Goal: Information Seeking & Learning: Learn about a topic

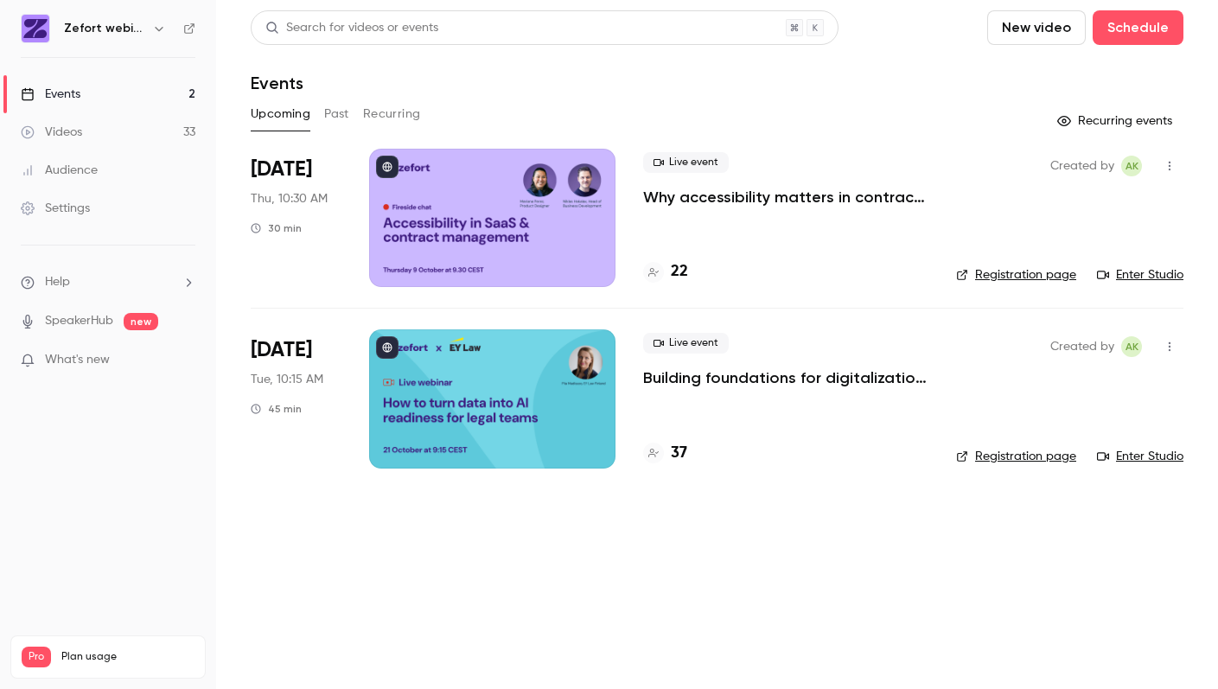
click at [59, 130] on div "Videos" at bounding box center [51, 132] width 61 height 17
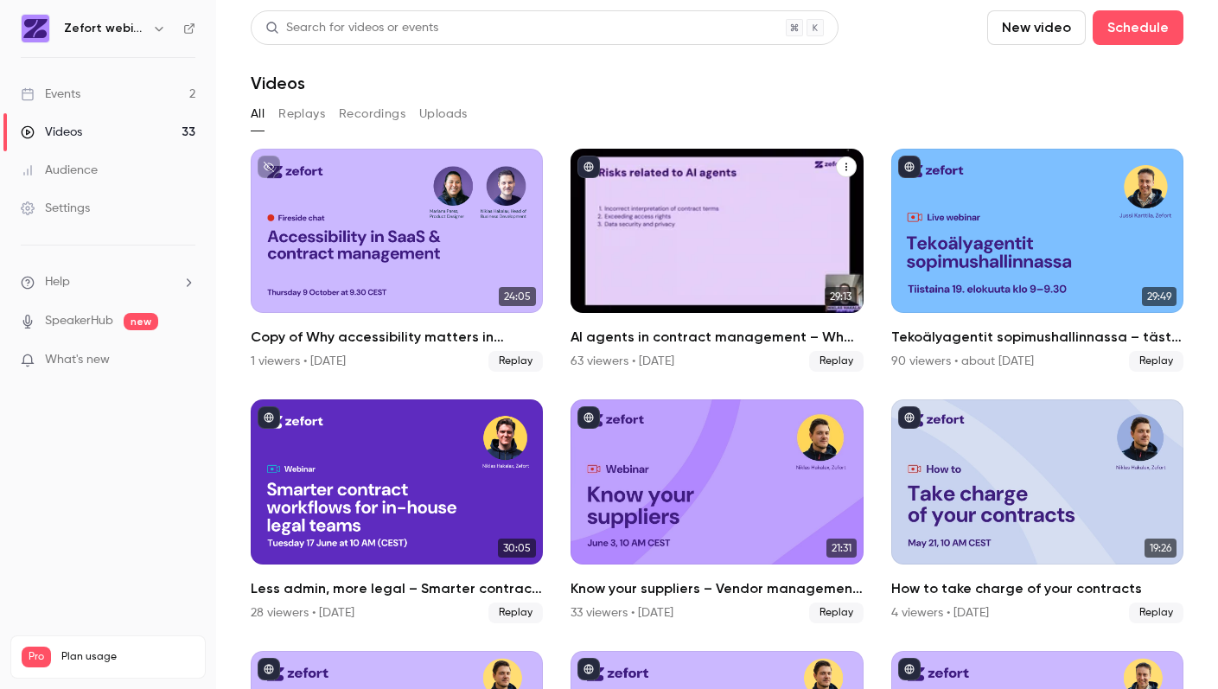
click at [724, 245] on div "AI agents in contract management – What you need to know right now" at bounding box center [716, 231] width 292 height 164
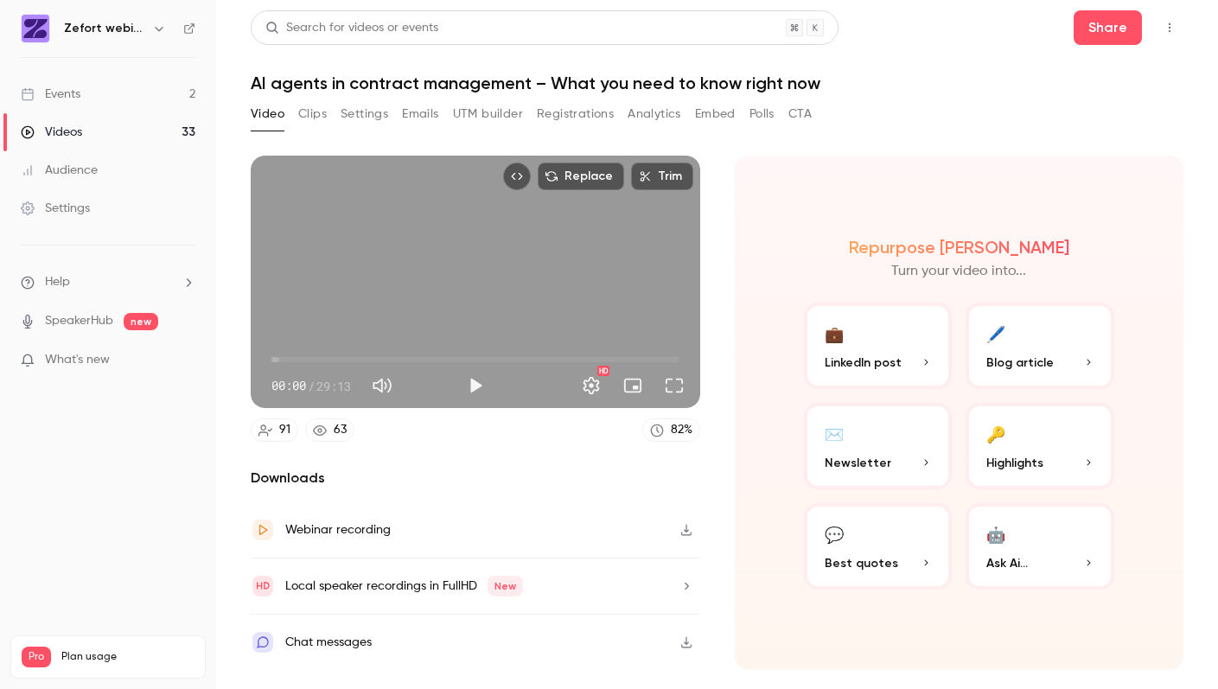
click at [576, 108] on button "Registrations" at bounding box center [575, 114] width 77 height 28
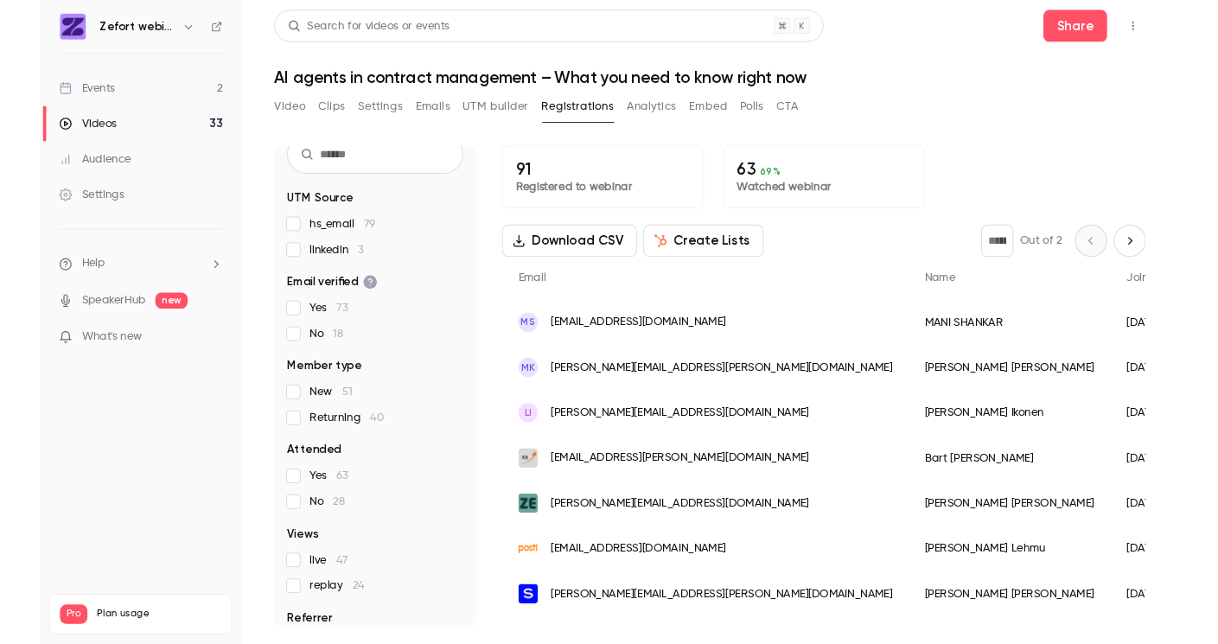
scroll to position [103, 0]
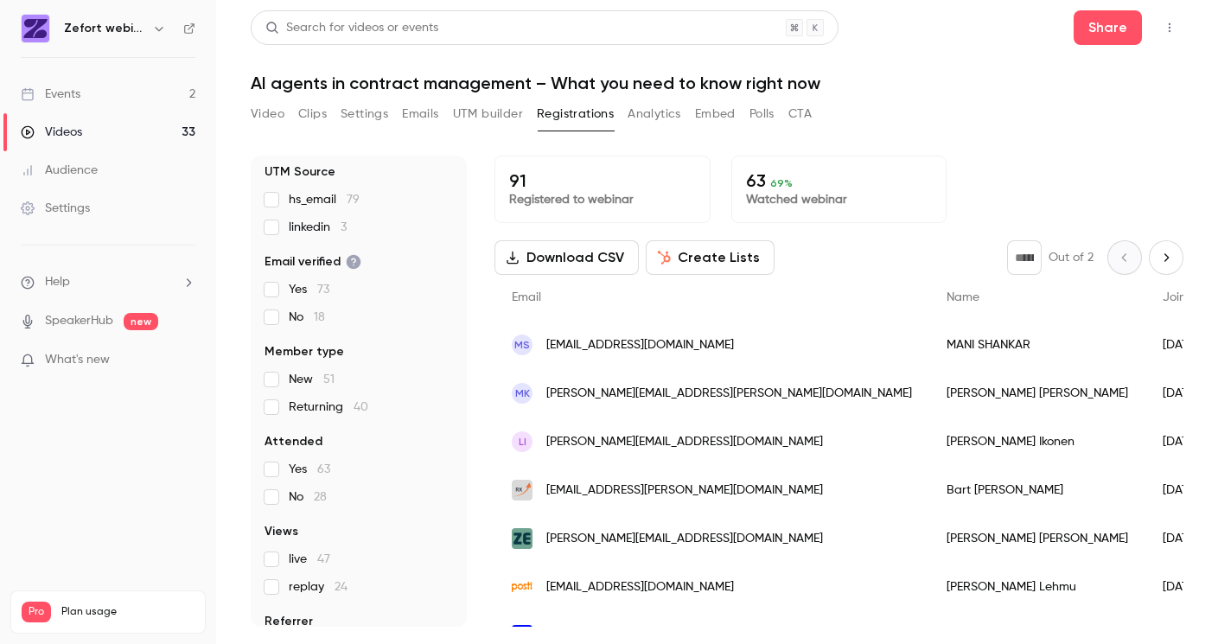
click at [64, 129] on div "Videos" at bounding box center [51, 132] width 61 height 17
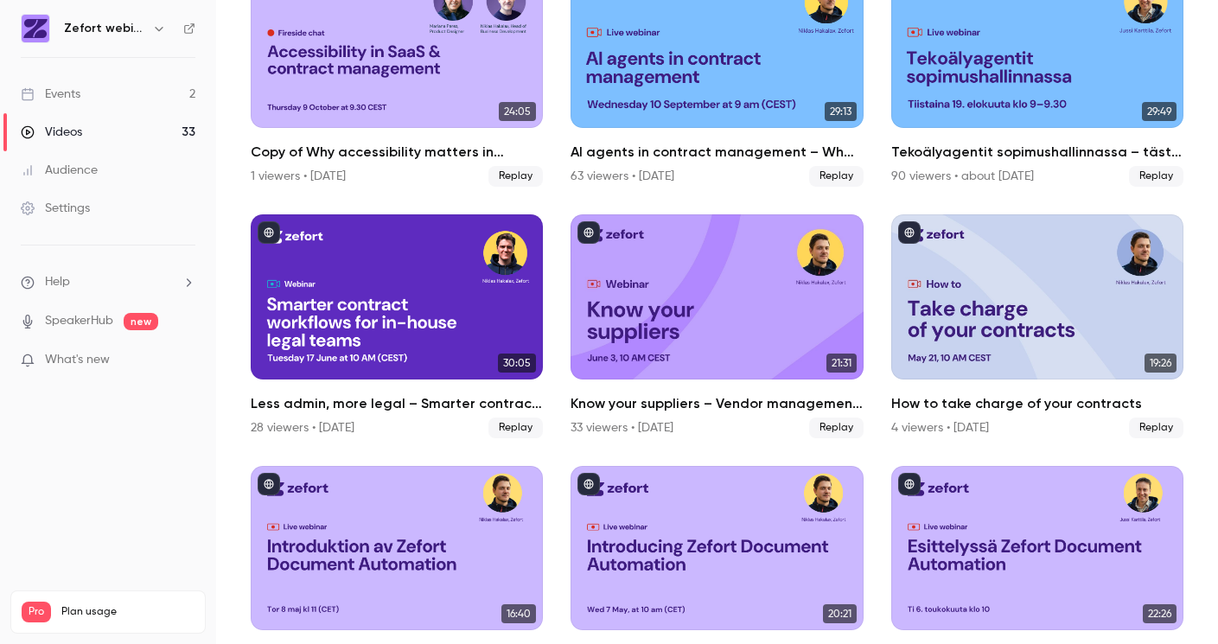
scroll to position [183, 0]
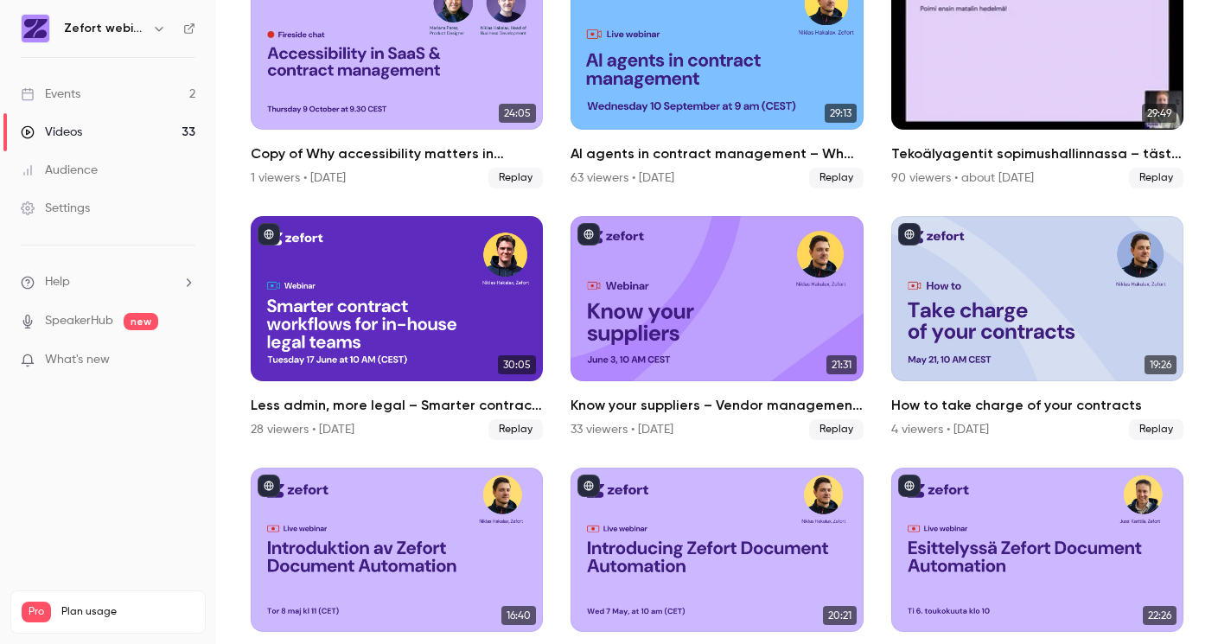
click at [992, 81] on div "Tekoälyagentit sopimushallinnassa – tästä kaikki puhuvat juuri nyt" at bounding box center [1037, 47] width 292 height 164
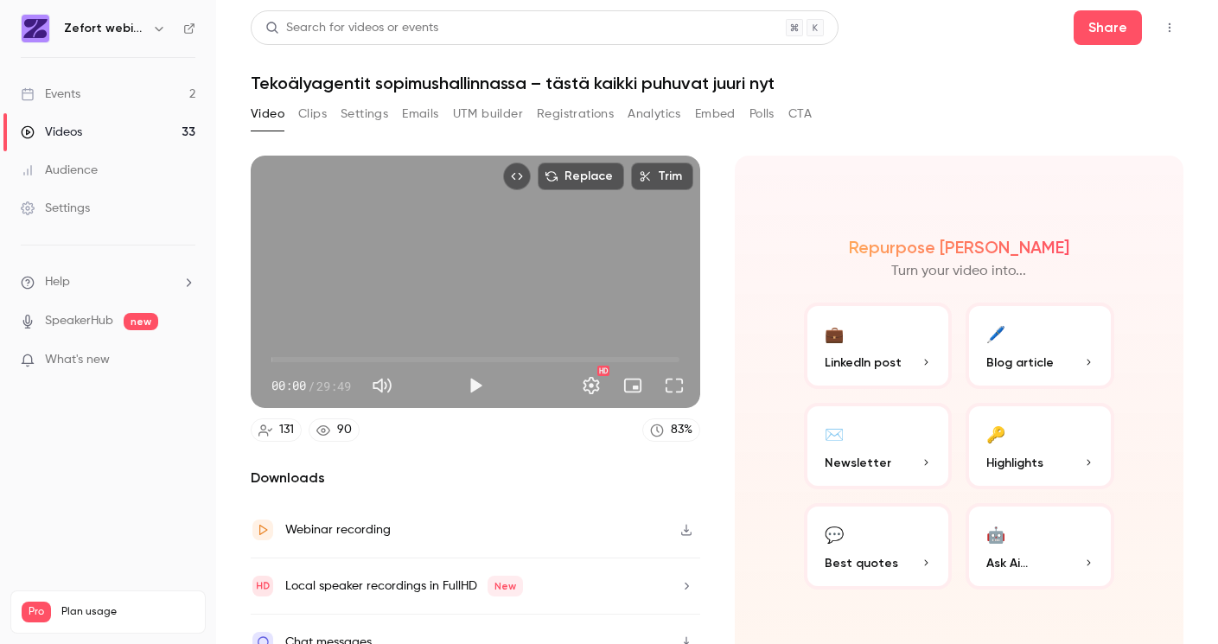
click at [660, 117] on button "Analytics" at bounding box center [654, 114] width 54 height 28
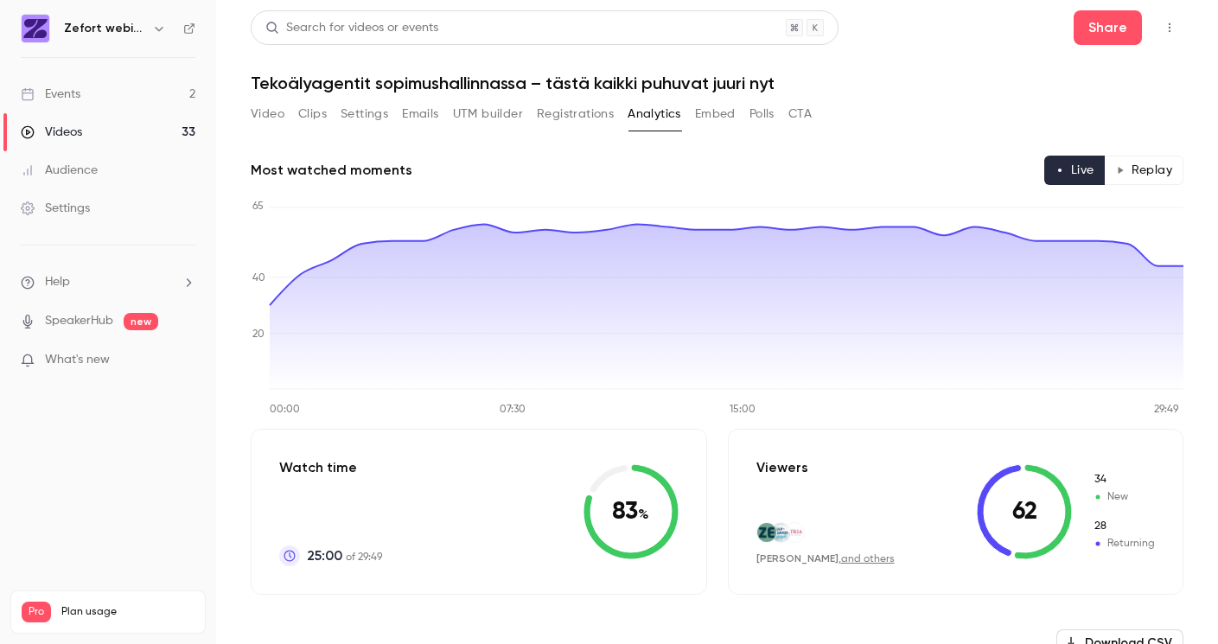
click at [566, 123] on button "Registrations" at bounding box center [575, 114] width 77 height 28
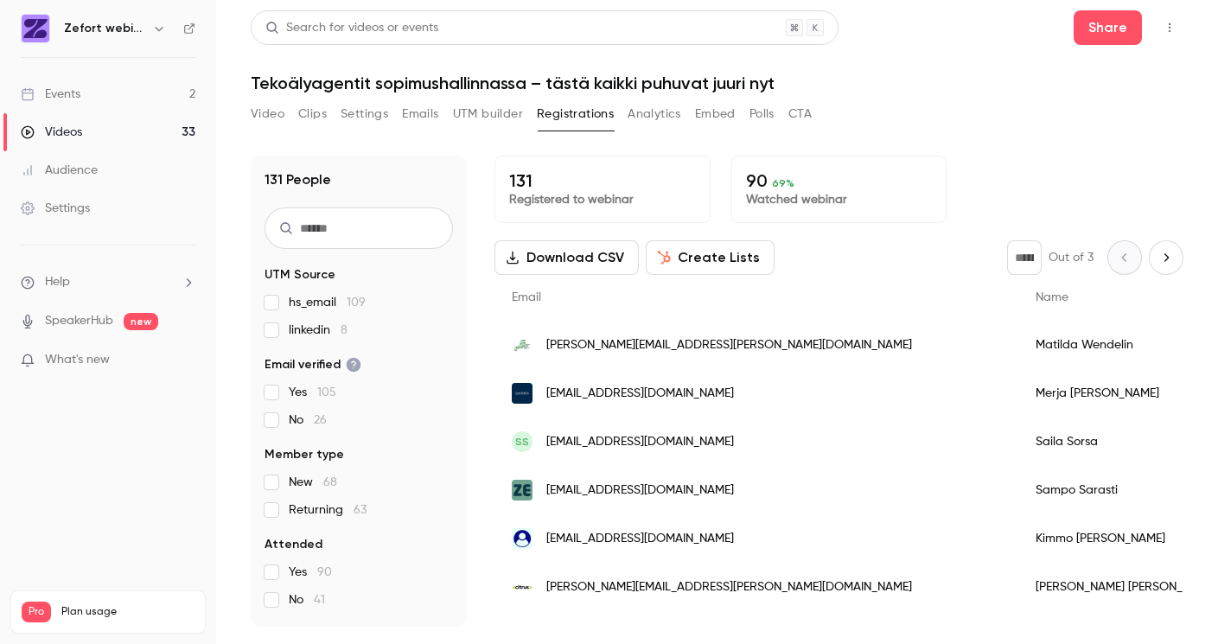
click at [80, 136] on div "Videos" at bounding box center [51, 132] width 61 height 17
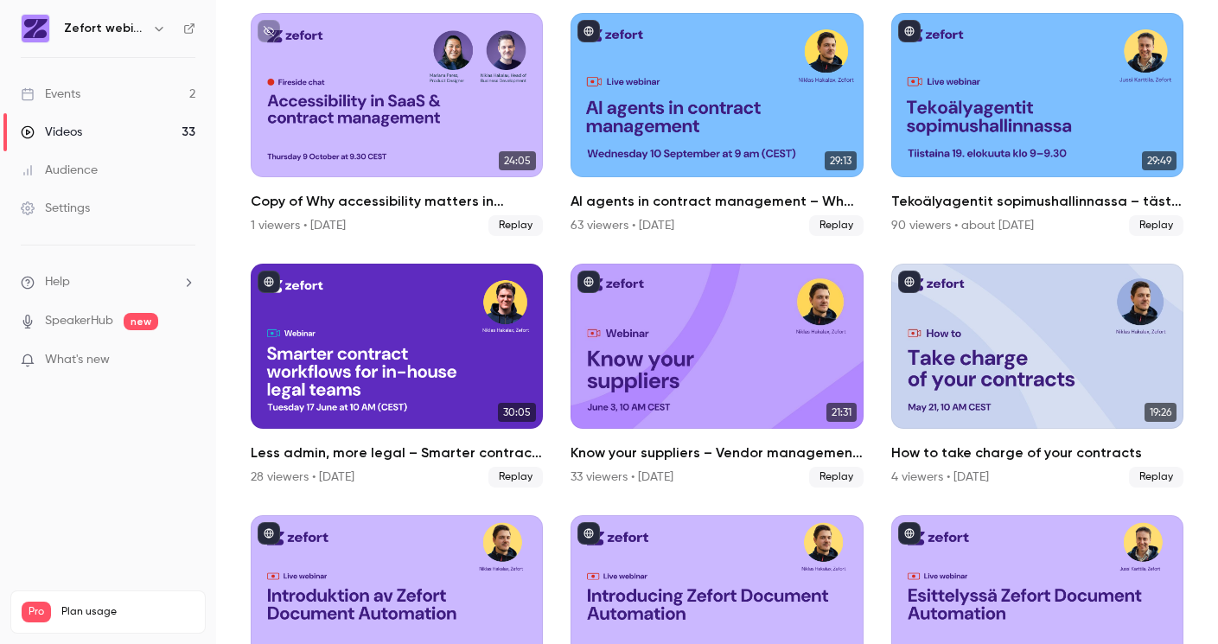
scroll to position [159, 0]
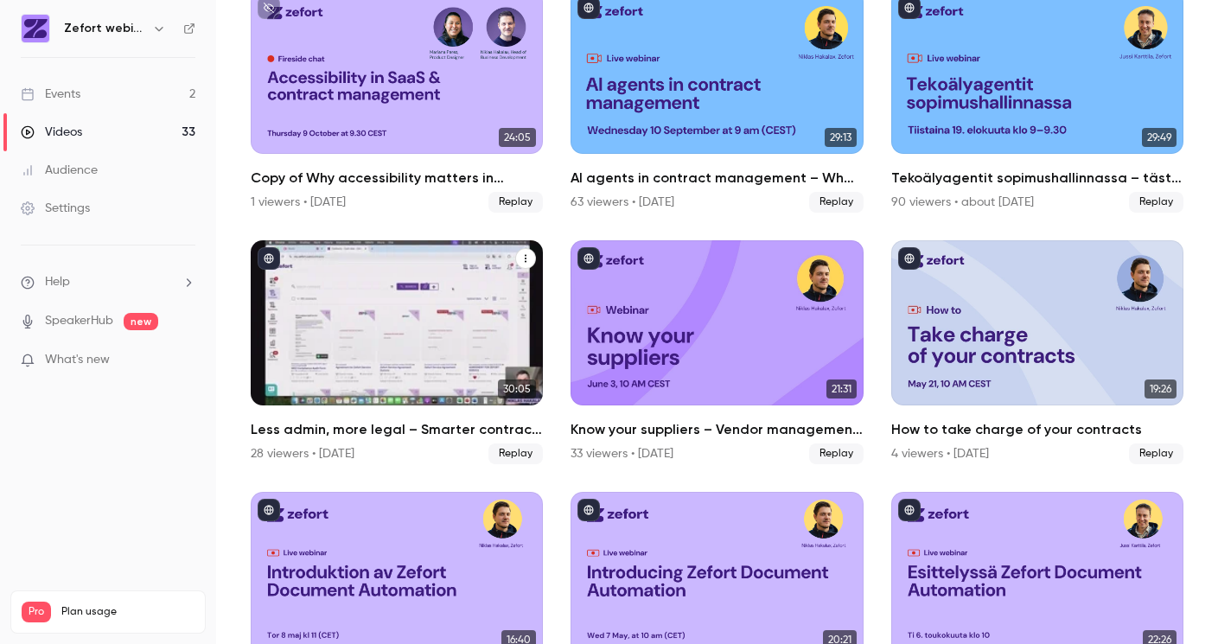
click at [489, 343] on div "Less admin, more legal – Smarter contract workflows for in-house teams" at bounding box center [397, 322] width 292 height 164
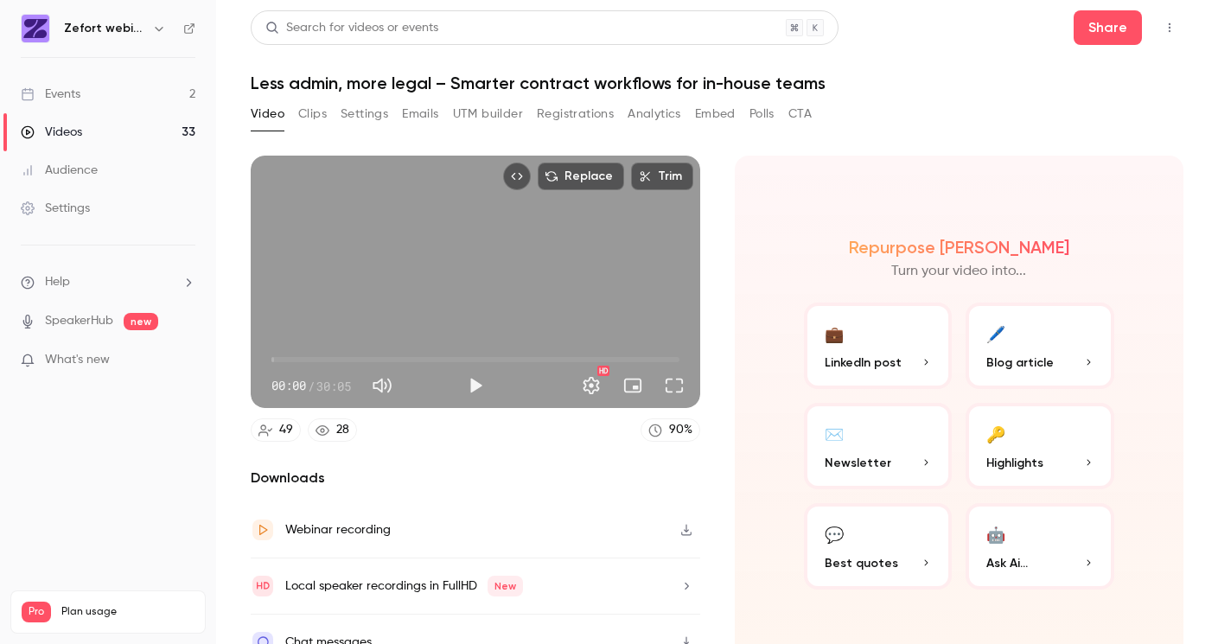
click at [584, 117] on button "Registrations" at bounding box center [575, 114] width 77 height 28
click at [73, 138] on div "Videos" at bounding box center [51, 132] width 61 height 17
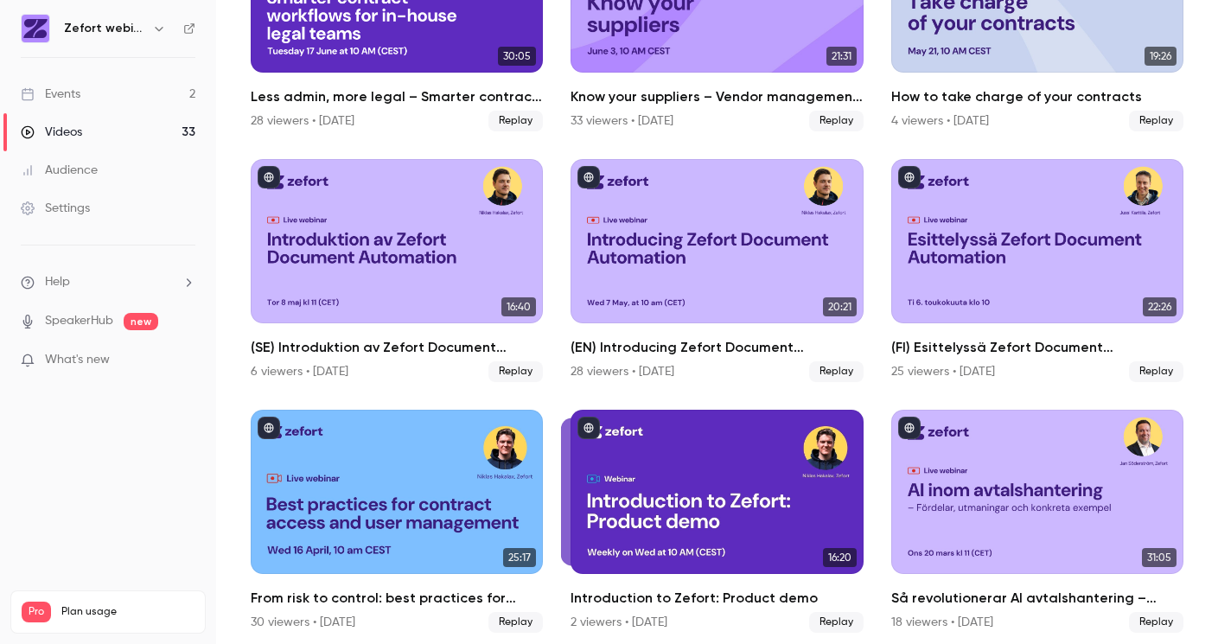
scroll to position [493, 0]
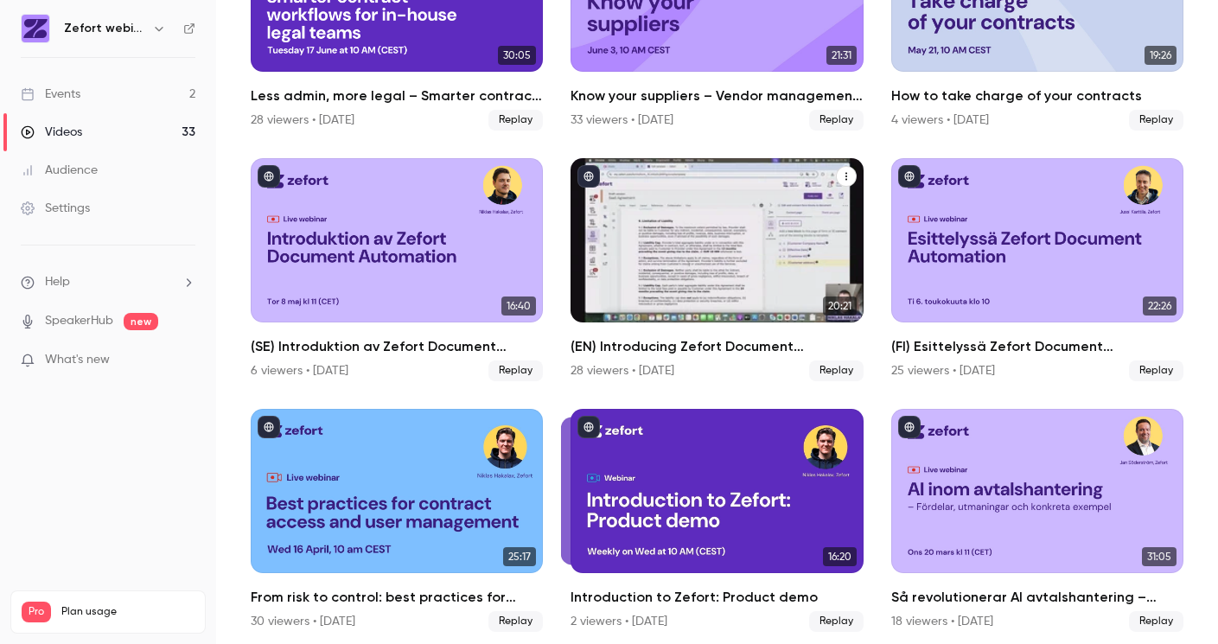
click at [627, 258] on div "(EN) Introducing Zefort Document Automation" at bounding box center [716, 240] width 292 height 164
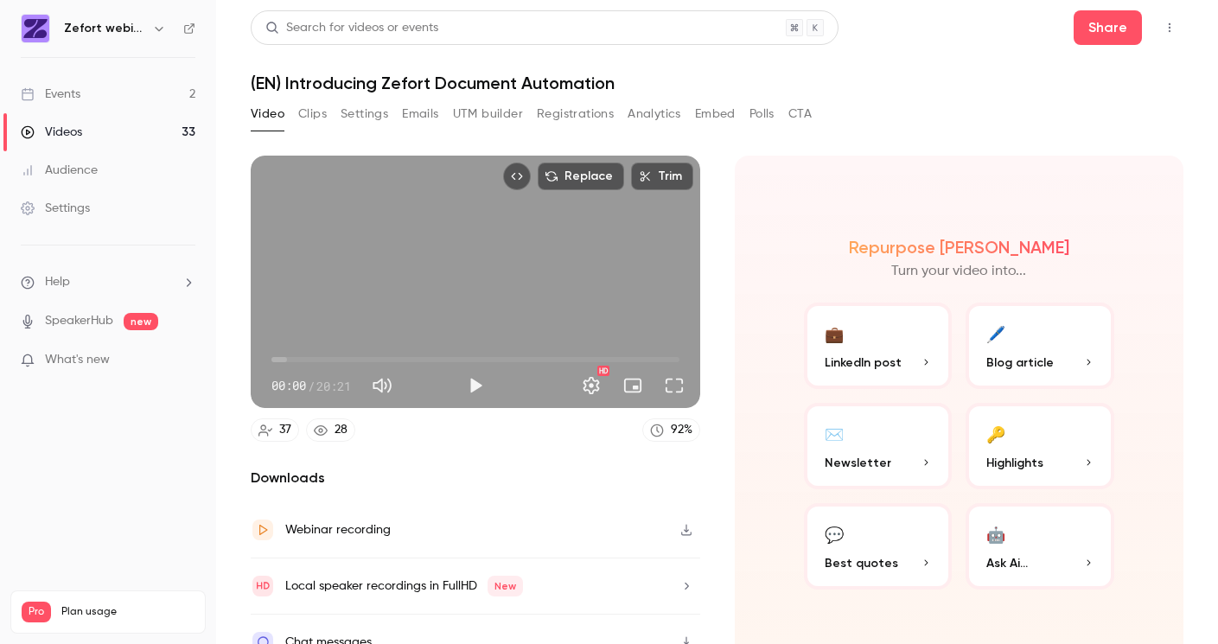
click at [580, 110] on button "Registrations" at bounding box center [575, 114] width 77 height 28
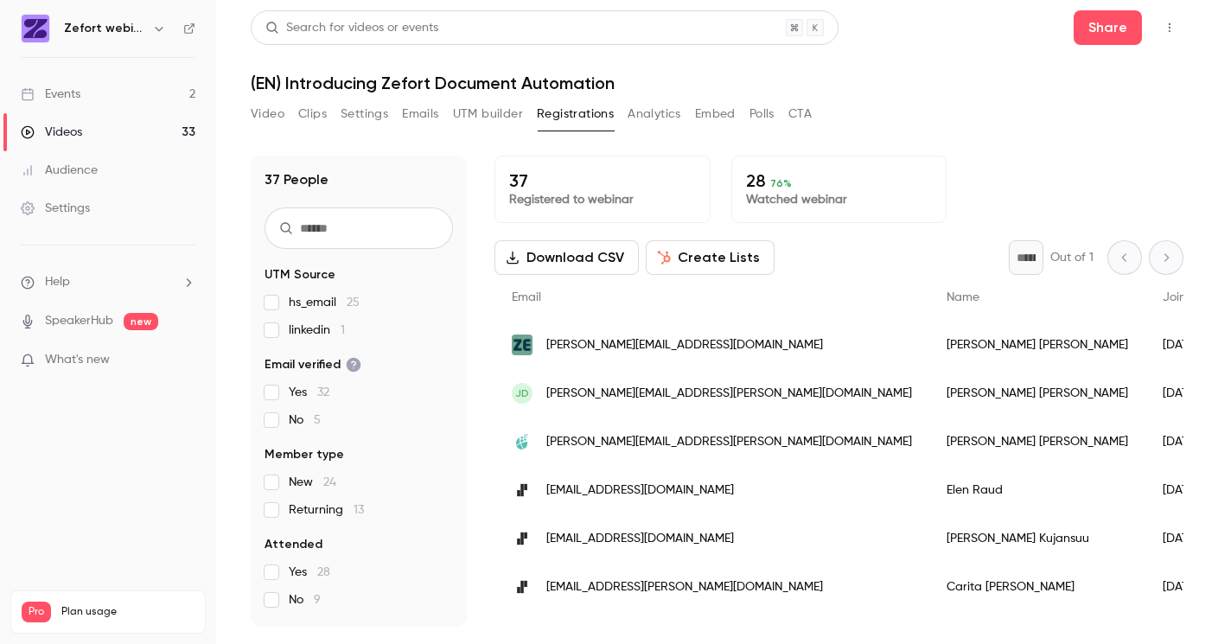
click at [71, 136] on div "Videos" at bounding box center [51, 132] width 61 height 17
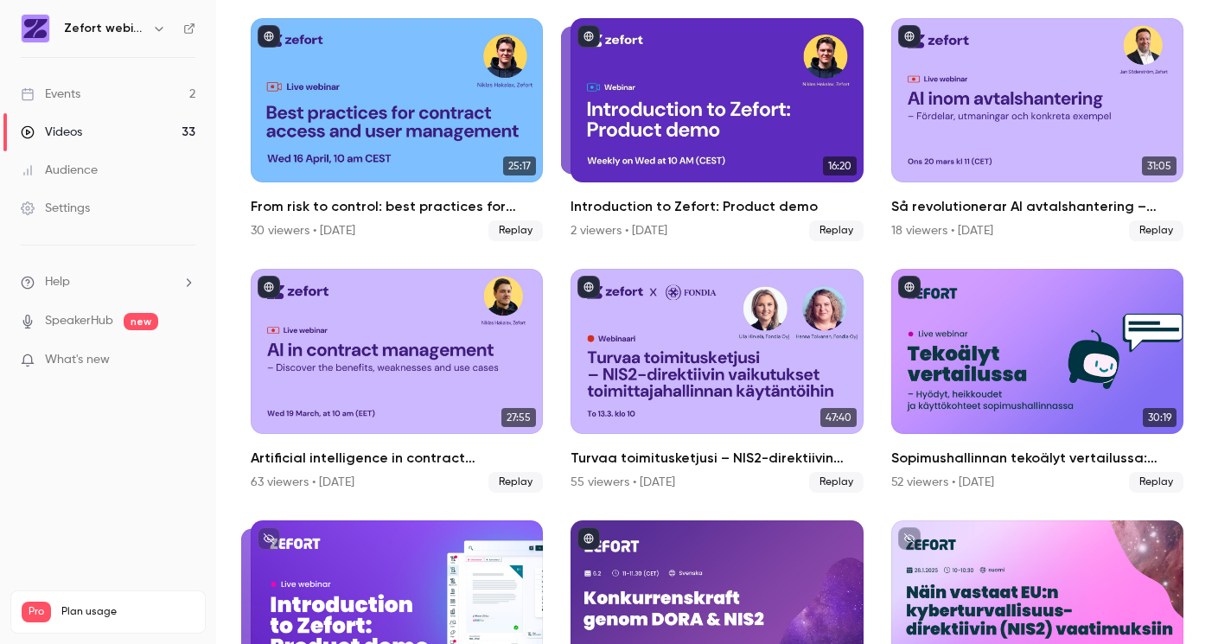
scroll to position [887, 0]
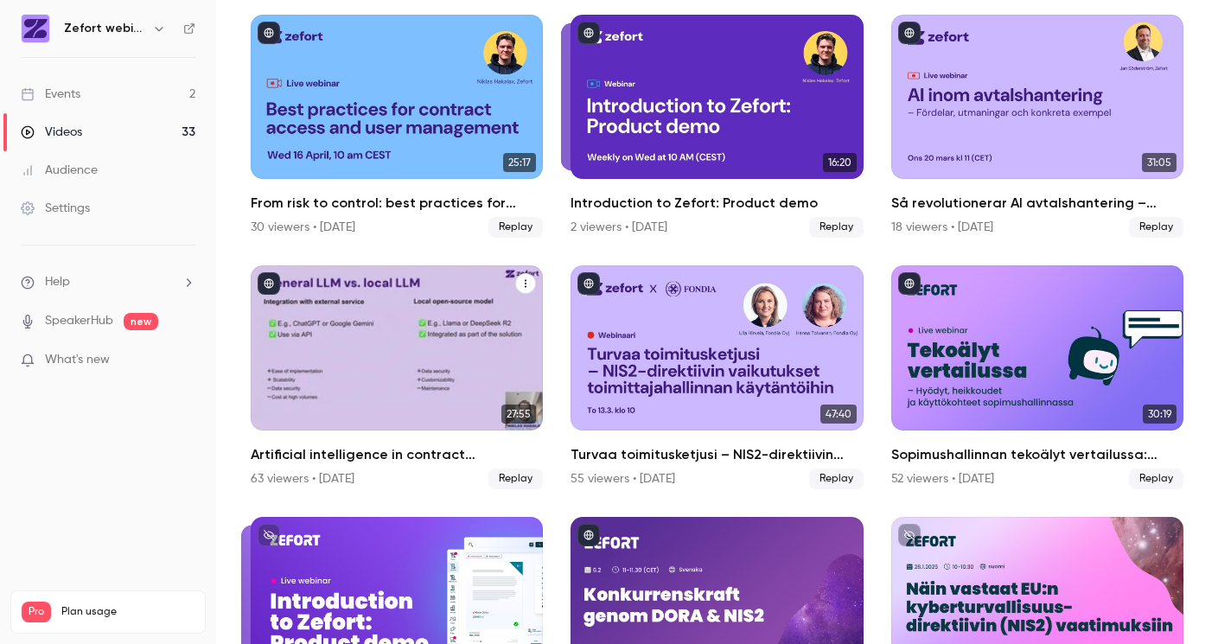
click at [457, 363] on div "Artificial intelligence in contract management – a comparative look at benefits…" at bounding box center [397, 347] width 292 height 164
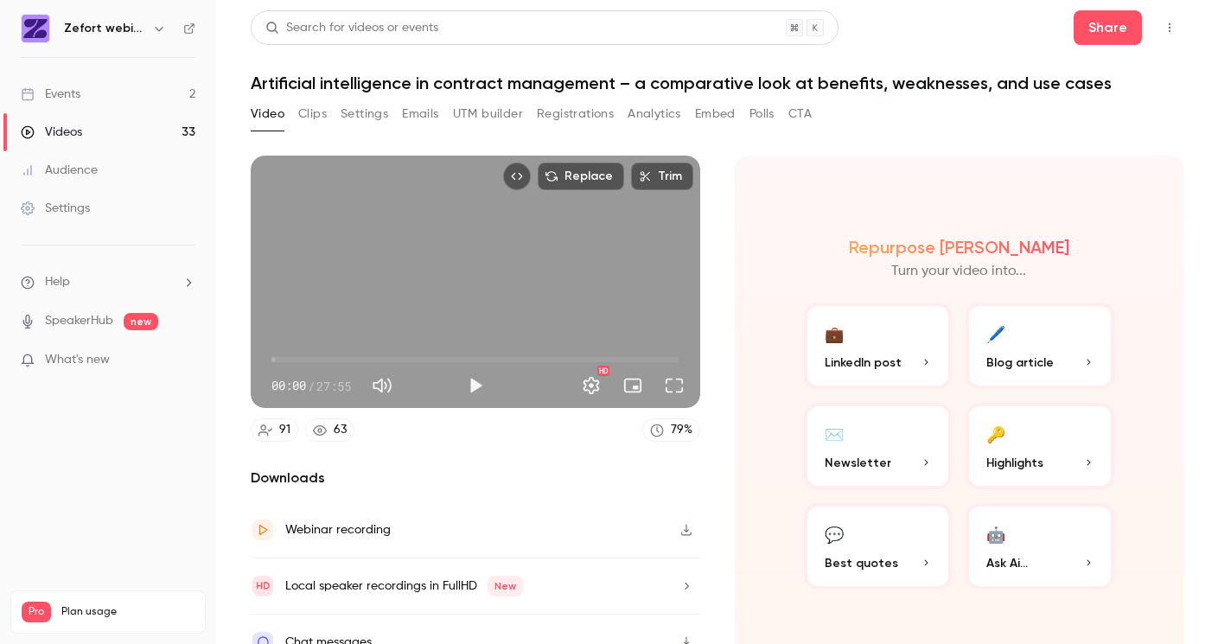
click at [585, 117] on button "Registrations" at bounding box center [575, 114] width 77 height 28
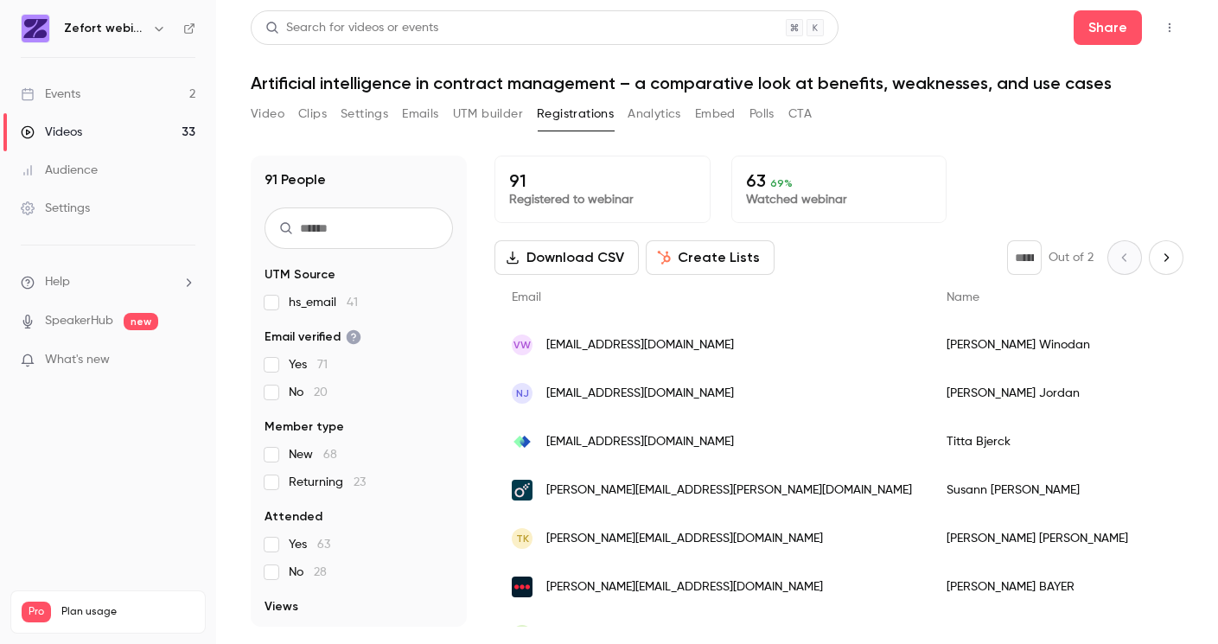
click at [57, 125] on div "Videos" at bounding box center [51, 132] width 61 height 17
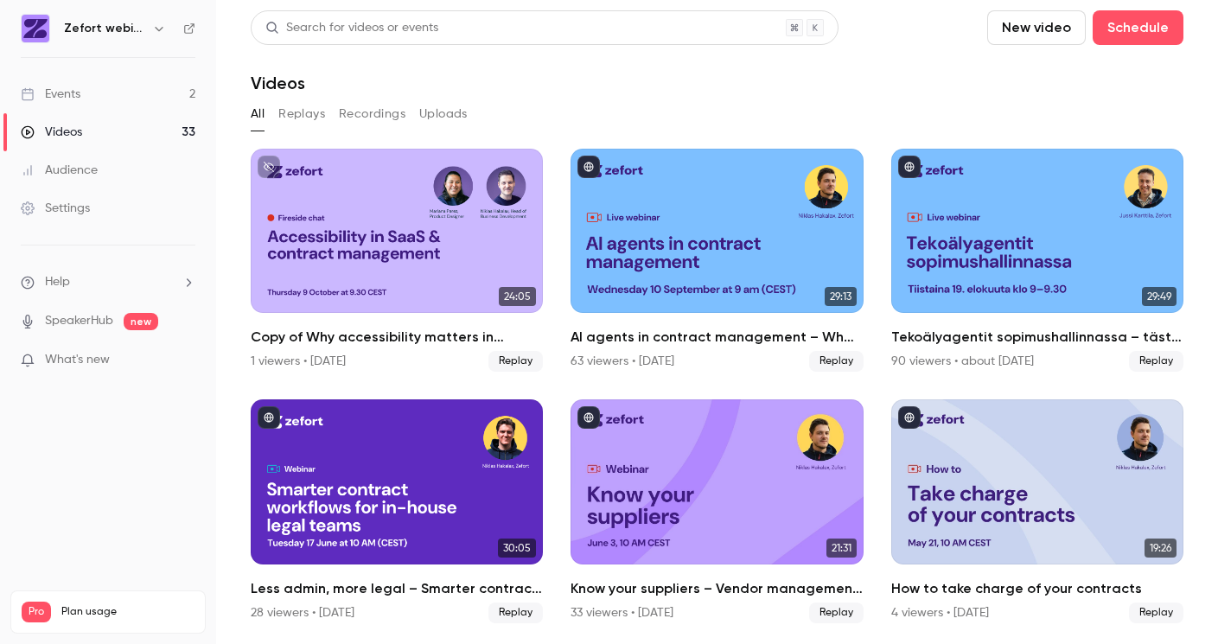
scroll to position [52, 0]
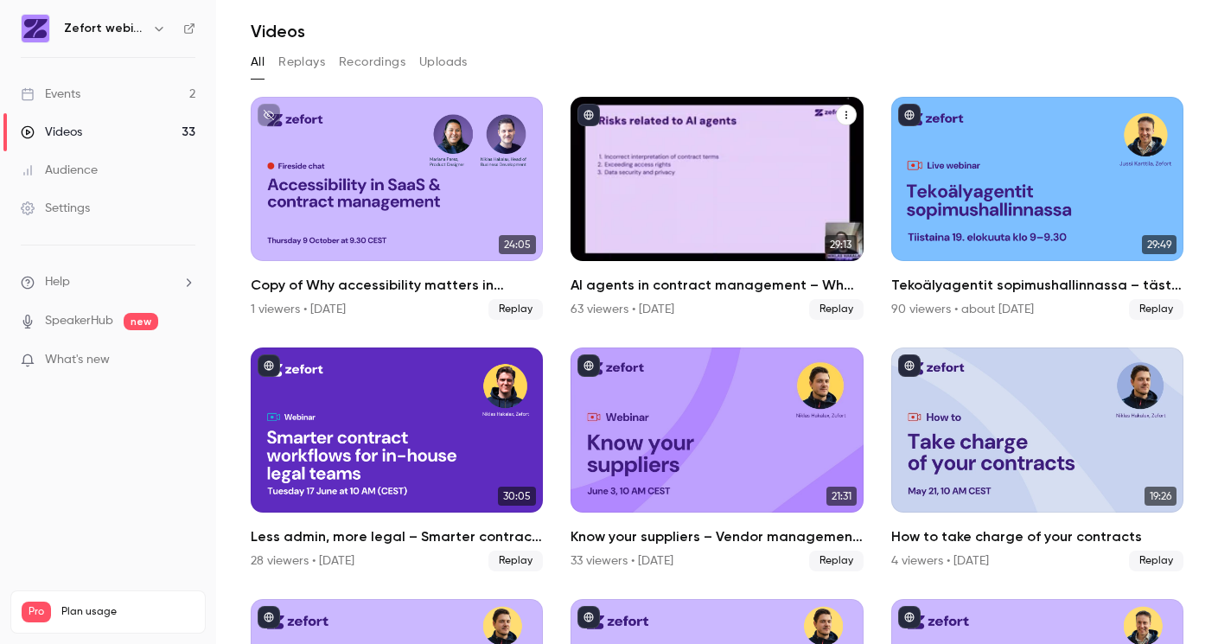
click at [740, 143] on div "AI agents in contract management – What you need to know right now" at bounding box center [716, 179] width 292 height 164
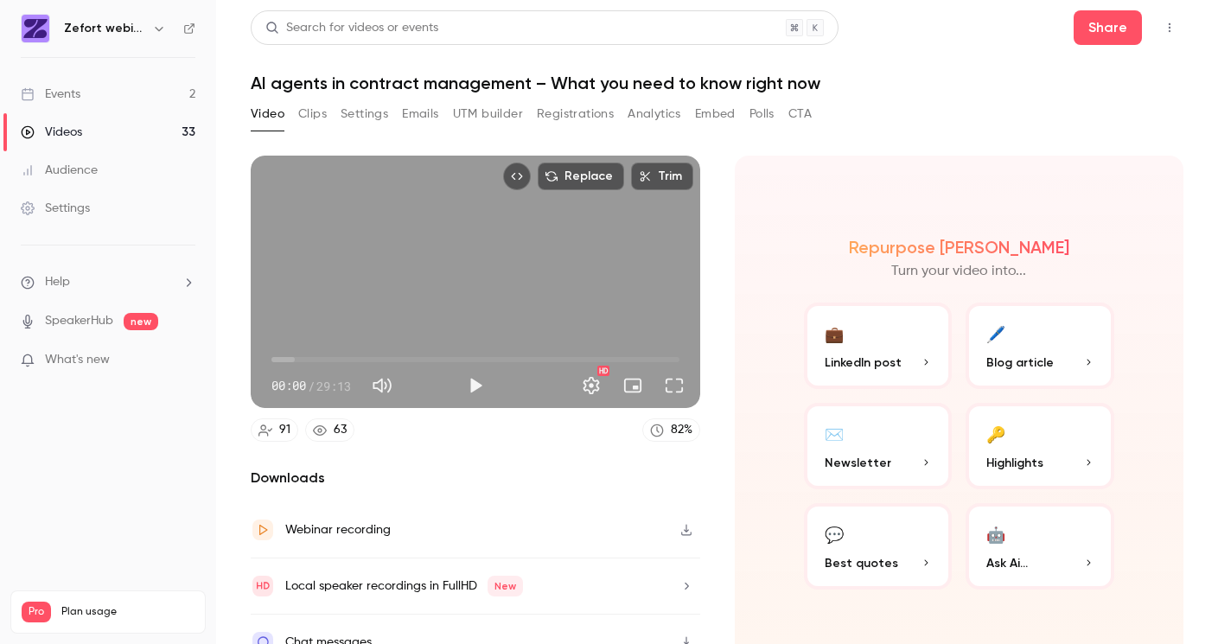
click at [563, 116] on button "Registrations" at bounding box center [575, 114] width 77 height 28
